Goal: Information Seeking & Learning: Learn about a topic

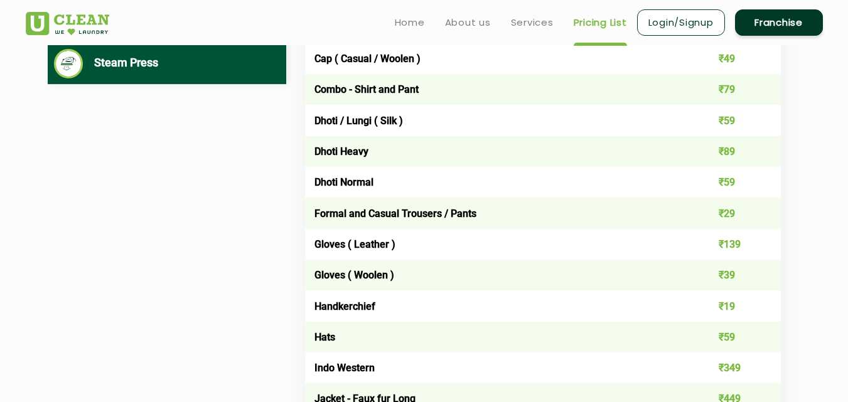
scroll to position [251, 0]
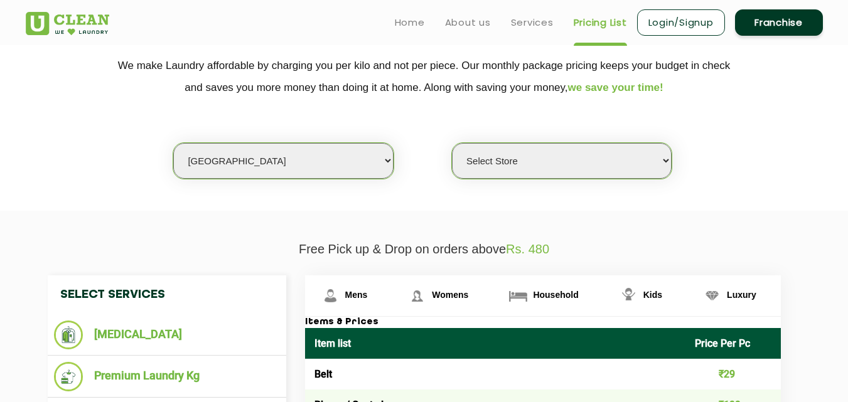
click at [263, 165] on select "Select city [GEOGRAPHIC_DATA] [GEOGRAPHIC_DATA] [GEOGRAPHIC_DATA] [GEOGRAPHIC_D…" at bounding box center [283, 161] width 220 height 36
select select "39"
click at [263, 165] on select "Select city [GEOGRAPHIC_DATA] [GEOGRAPHIC_DATA] [GEOGRAPHIC_DATA] [GEOGRAPHIC_D…" at bounding box center [283, 161] width 220 height 36
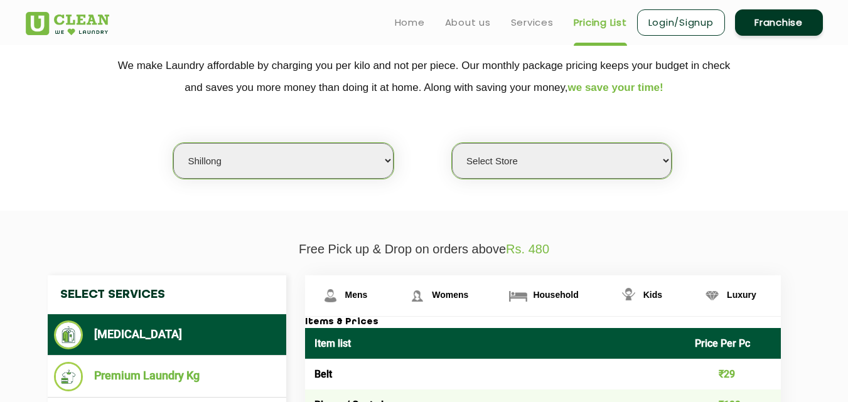
select select "0"
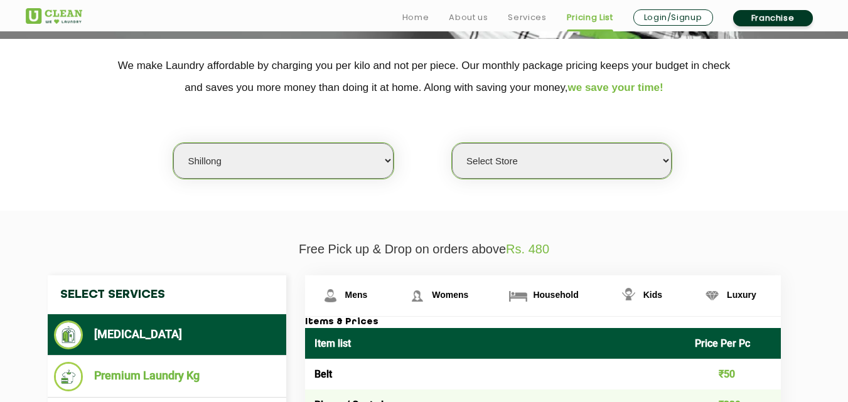
scroll to position [376, 0]
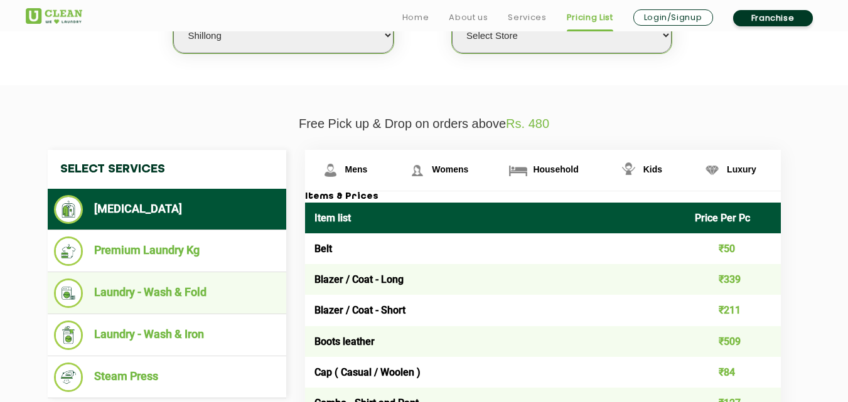
click at [190, 283] on li "Laundry - Wash & Fold" at bounding box center [167, 293] width 226 height 29
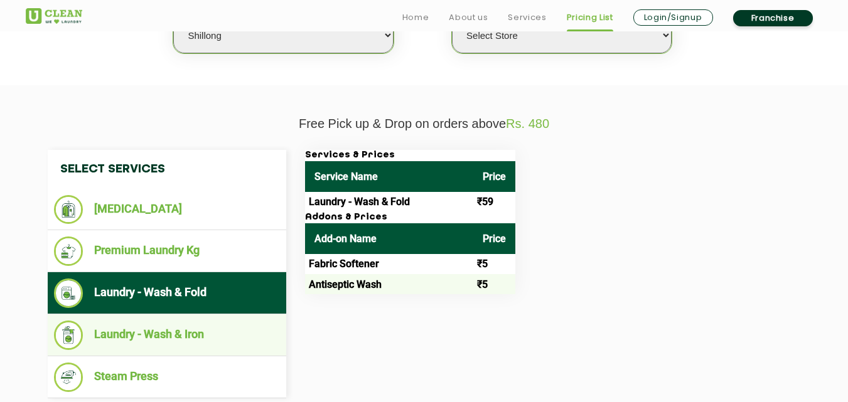
click at [185, 324] on li "Laundry - Wash & Iron" at bounding box center [167, 335] width 226 height 29
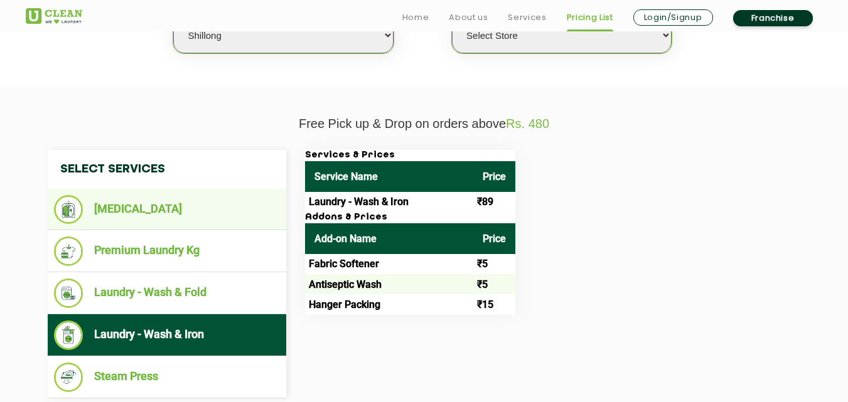
click at [136, 210] on li "[MEDICAL_DATA]" at bounding box center [167, 209] width 226 height 29
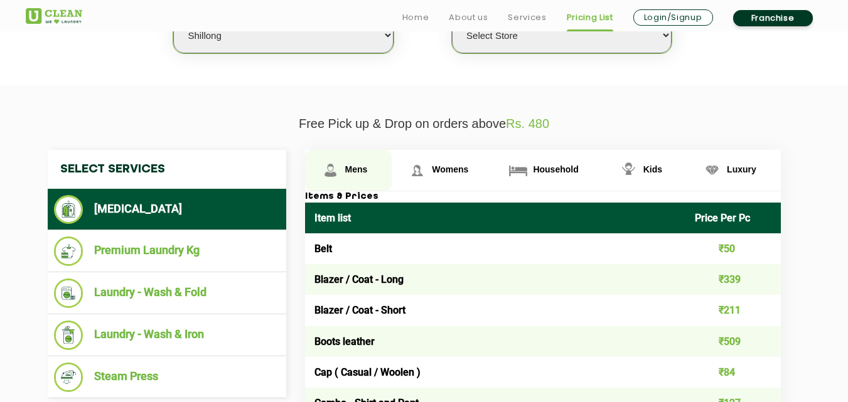
click at [354, 159] on link "Mens" at bounding box center [348, 170] width 87 height 41
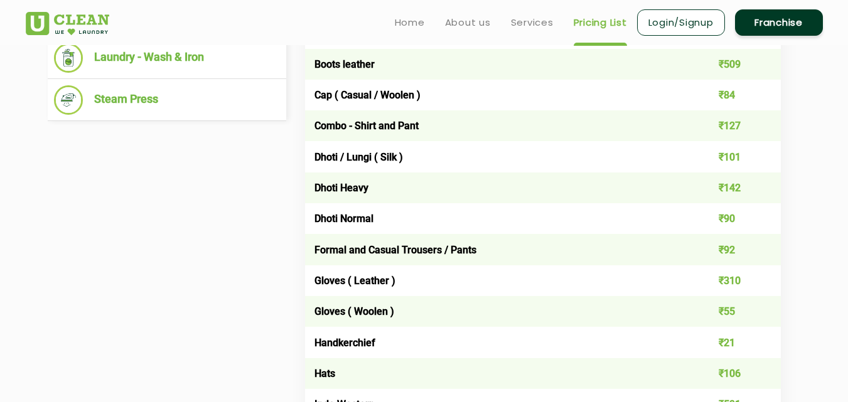
scroll to position [277, 0]
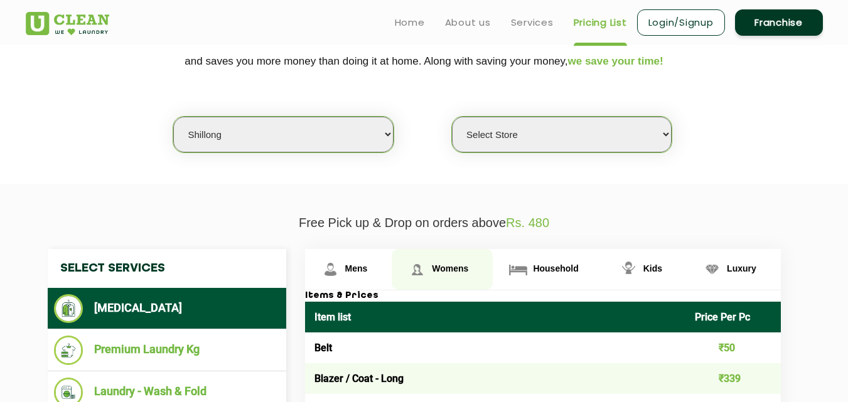
click at [452, 259] on link "Womens" at bounding box center [441, 269] width 101 height 41
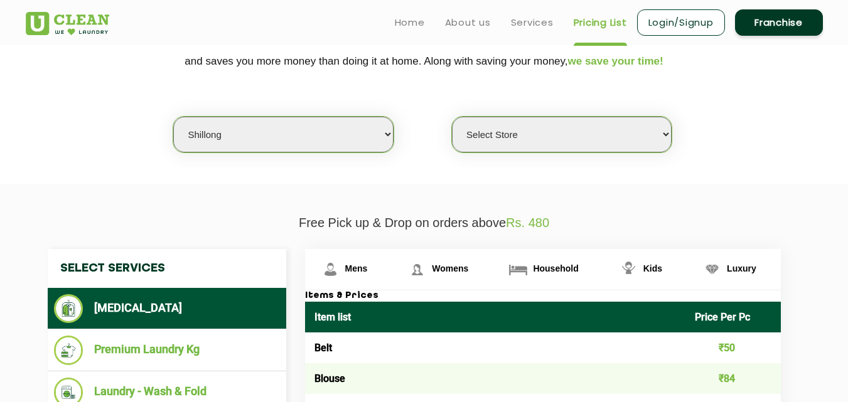
scroll to position [981, 0]
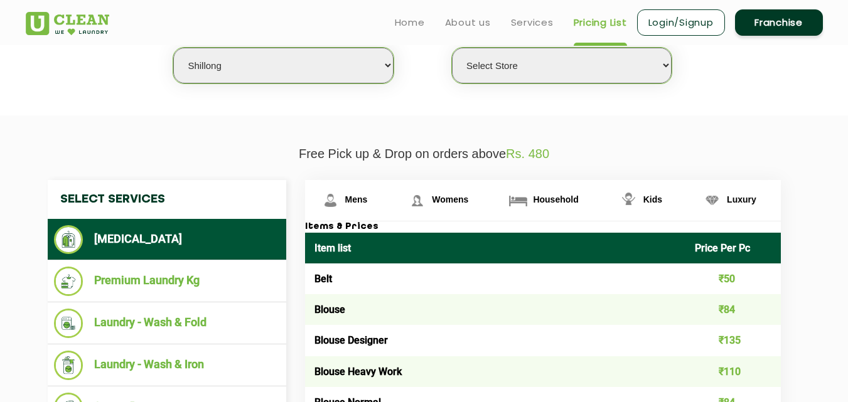
scroll to position [166, 0]
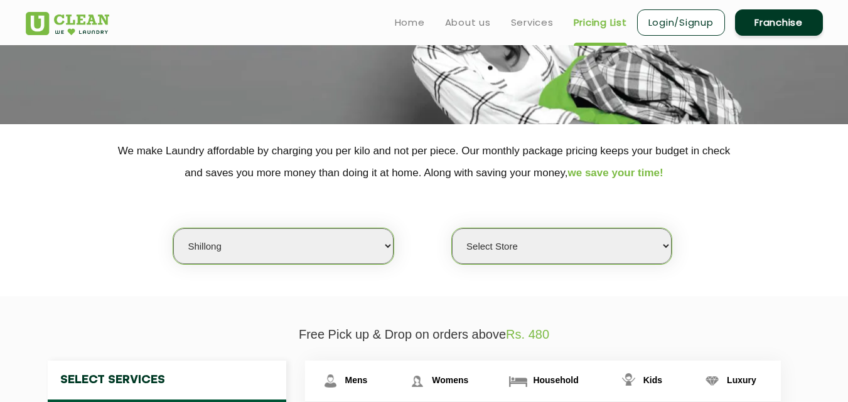
click at [279, 240] on select "Select city [GEOGRAPHIC_DATA] [GEOGRAPHIC_DATA] [GEOGRAPHIC_DATA] [GEOGRAPHIC_D…" at bounding box center [283, 246] width 220 height 36
select select "2"
click at [173, 228] on select "Select city [GEOGRAPHIC_DATA] [GEOGRAPHIC_DATA] [GEOGRAPHIC_DATA] [GEOGRAPHIC_D…" at bounding box center [283, 246] width 220 height 36
select select "0"
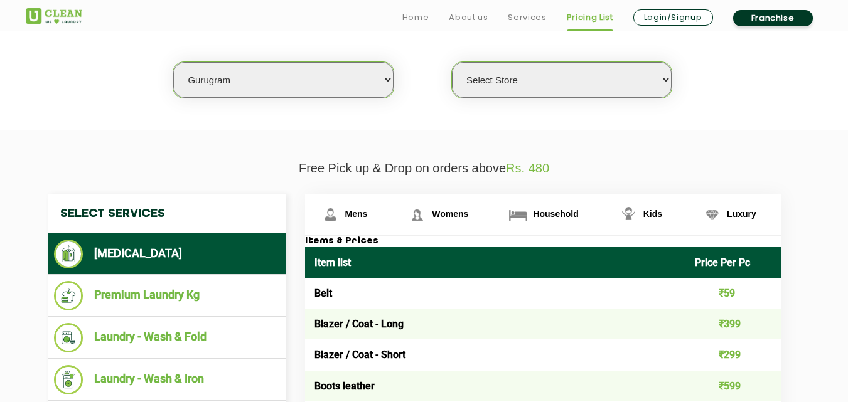
scroll to position [354, 0]
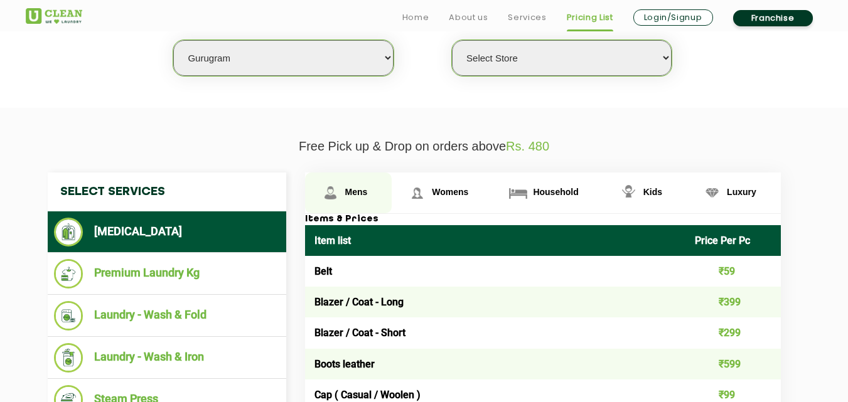
click at [357, 191] on span "Mens" at bounding box center [356, 192] width 23 height 10
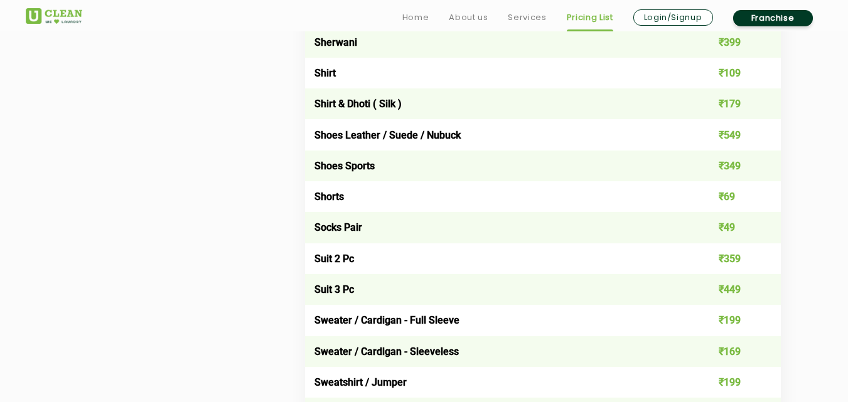
scroll to position [1859, 0]
